Goal: Find specific page/section: Find specific page/section

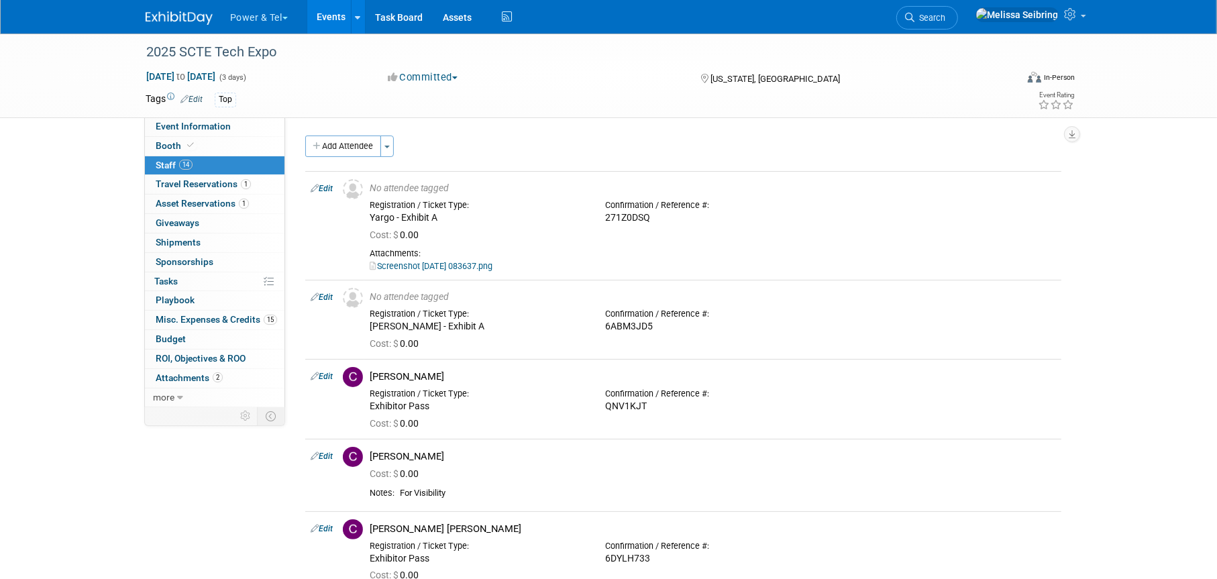
click at [183, 24] on img at bounding box center [179, 17] width 67 height 13
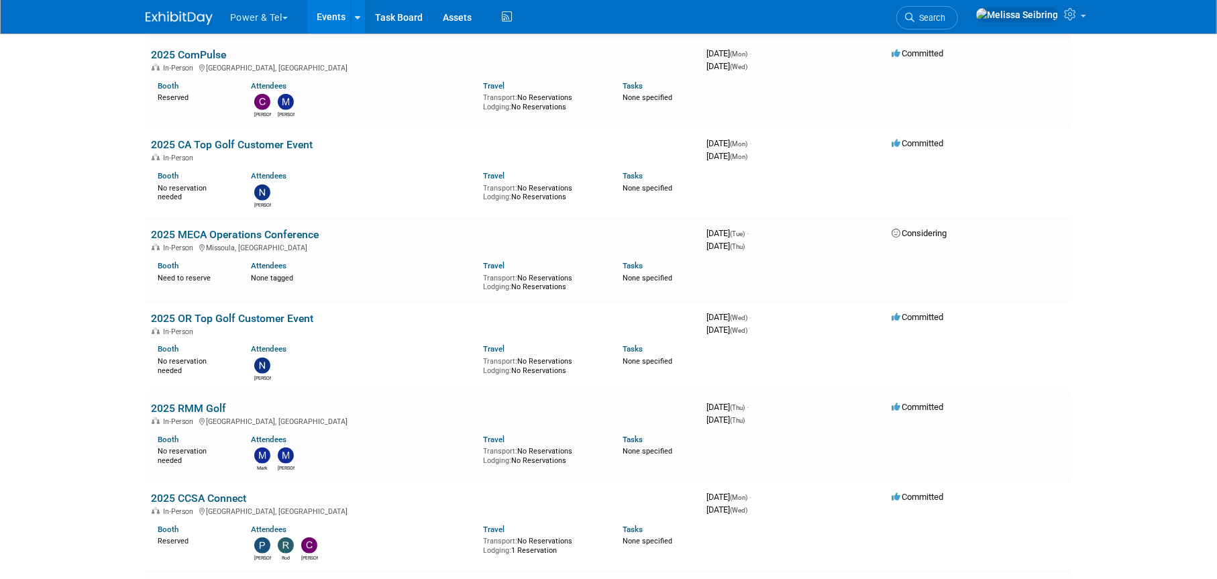
scroll to position [671, 0]
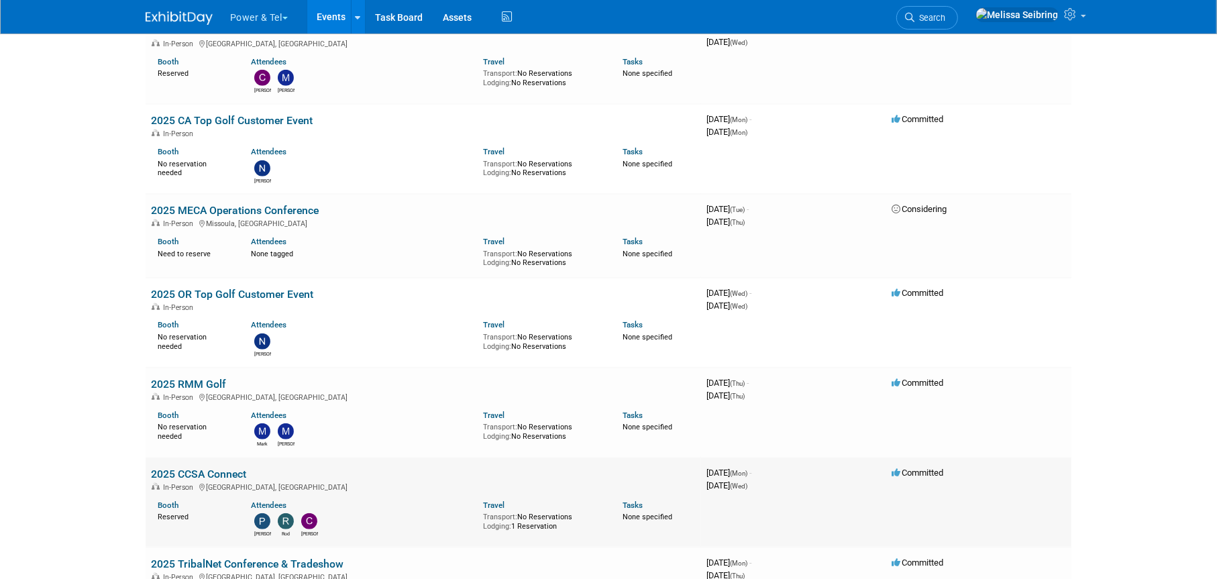
click at [227, 470] on link "2025 CCSA Connect" at bounding box center [198, 474] width 95 height 13
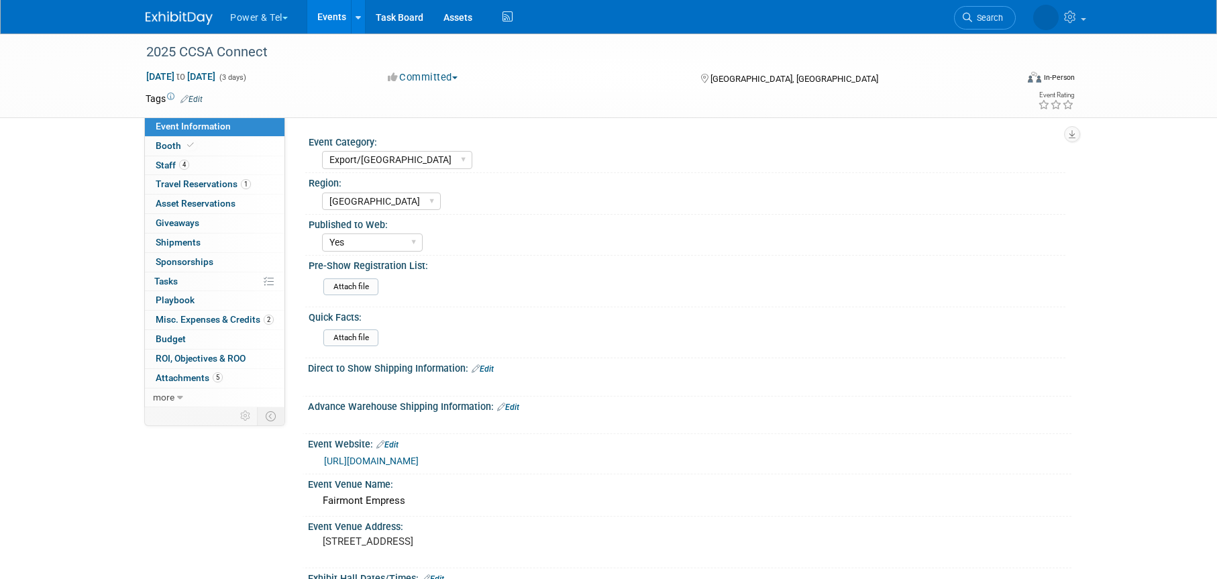
select select "Export/Canada"
select select "Canada"
select select "Yes"
click at [166, 160] on span "Staff 4" at bounding box center [173, 165] width 34 height 11
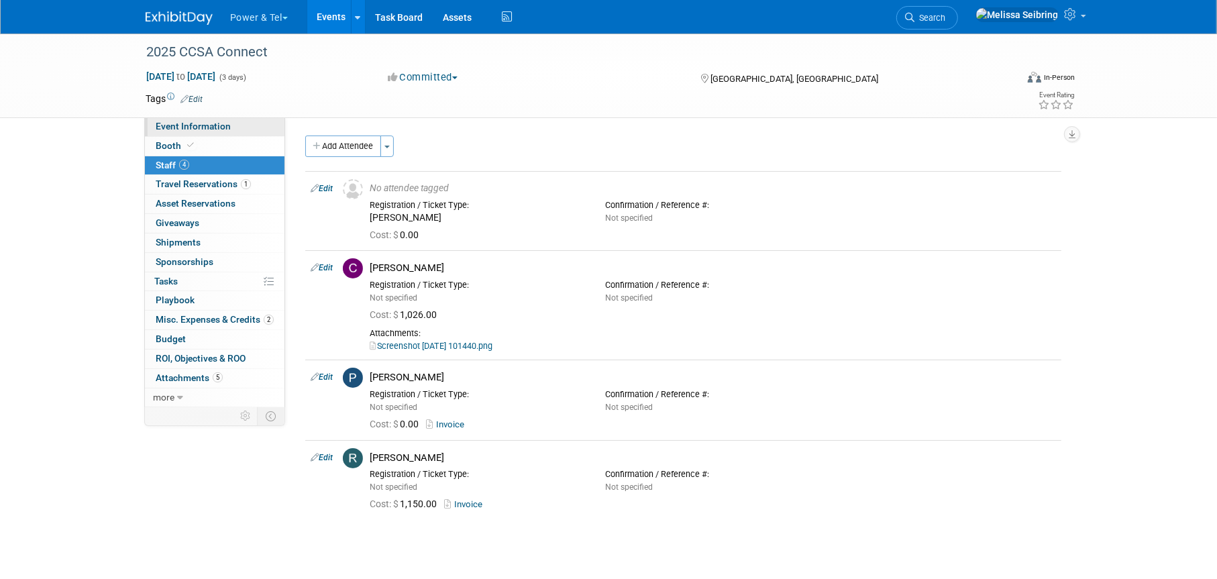
click at [178, 123] on span "Event Information" at bounding box center [193, 126] width 75 height 11
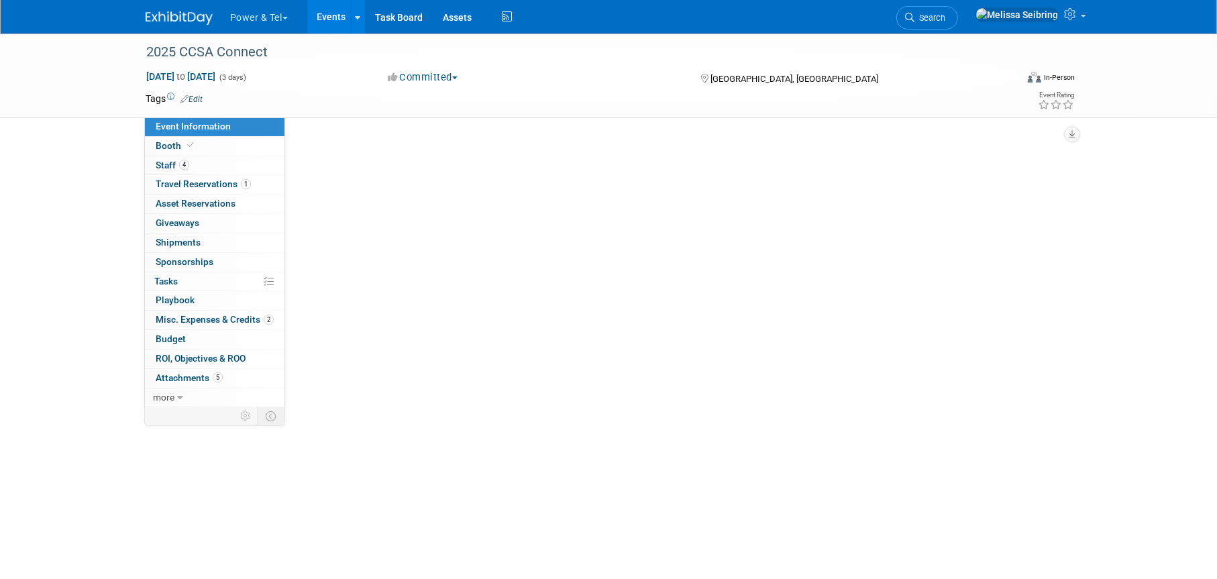
select select "Export/Canada"
select select "Canada"
select select "Yes"
